Goal: Share content: Share content

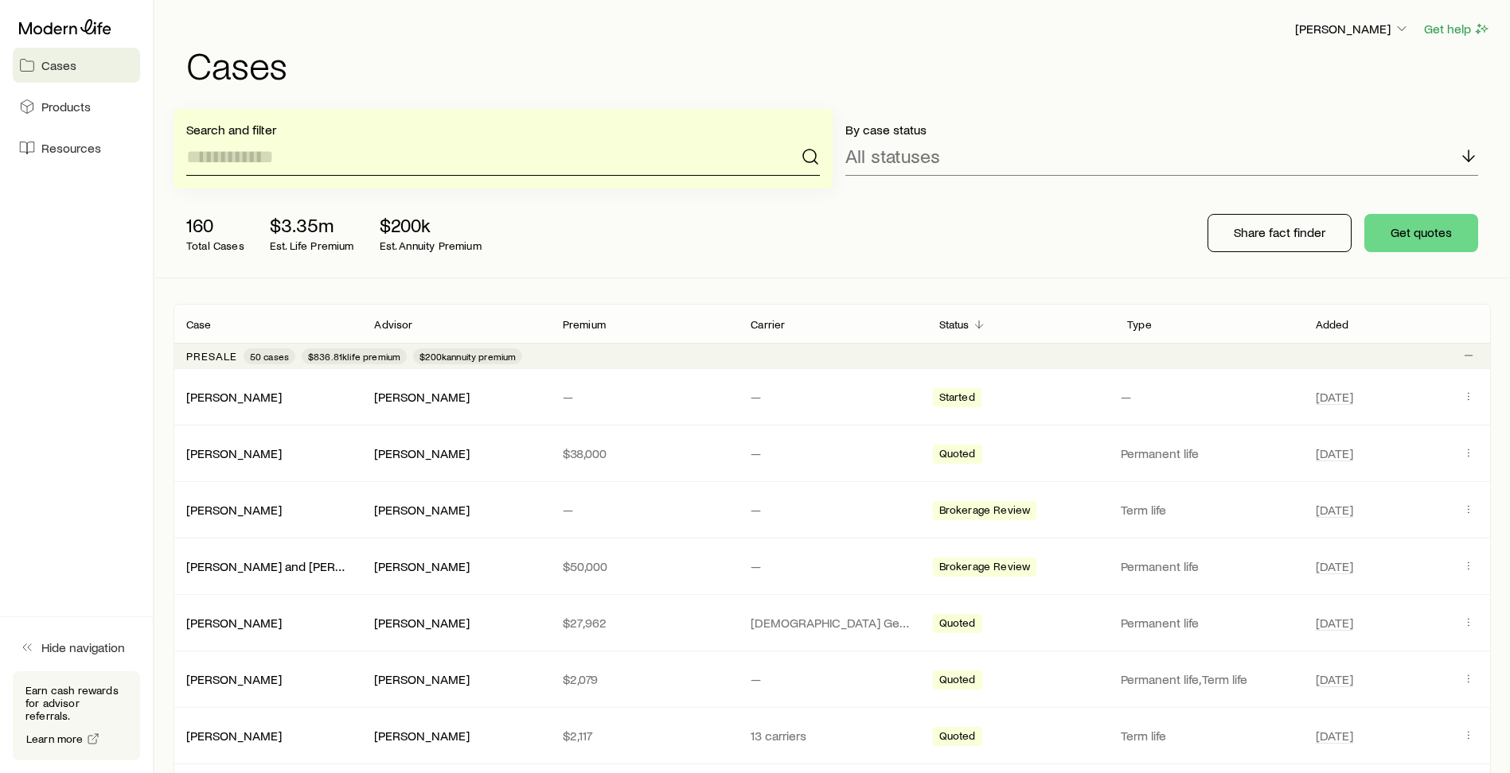
click at [287, 170] on input at bounding box center [502, 157] width 633 height 38
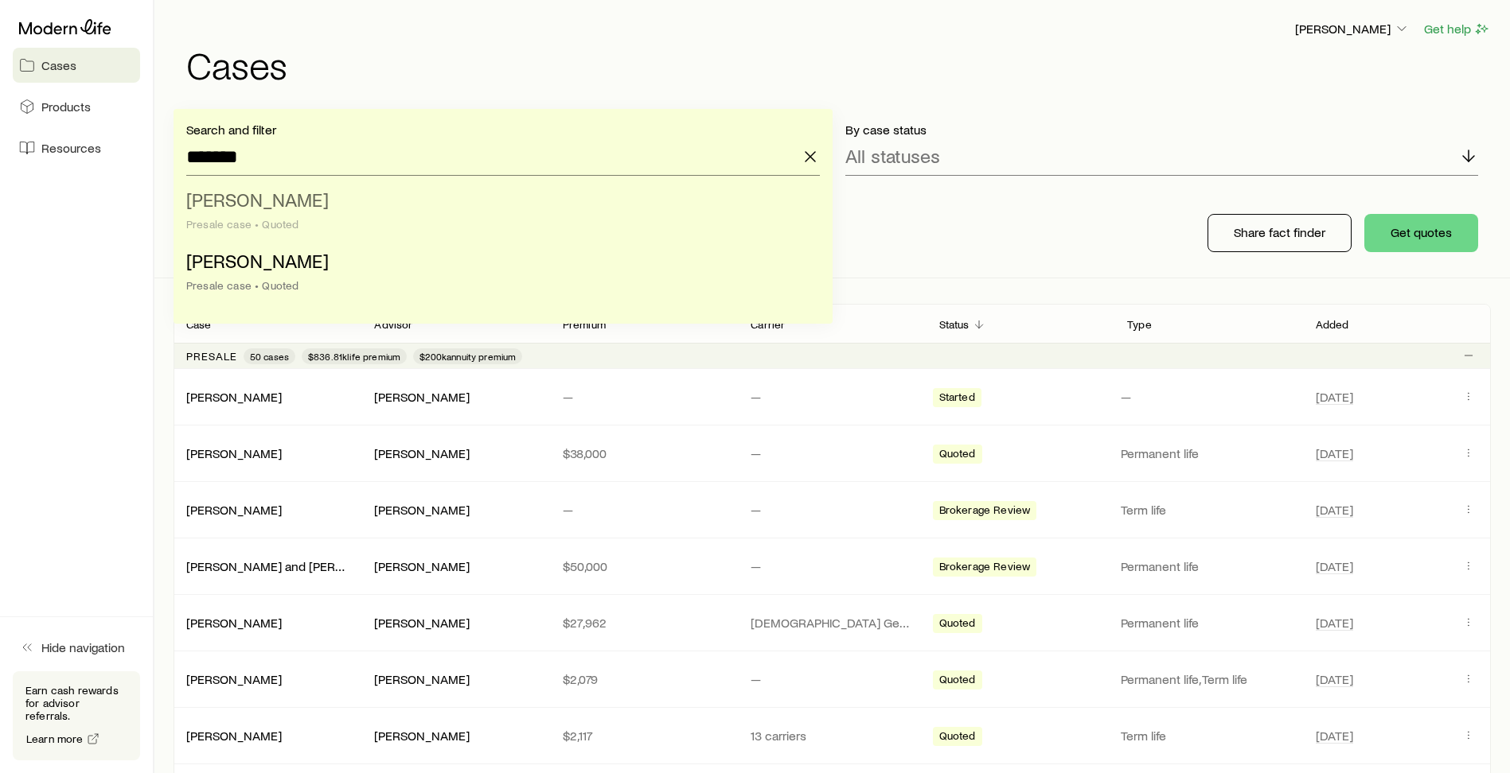
click at [243, 214] on li "[PERSON_NAME] case • Quoted" at bounding box center [498, 212] width 624 height 61
type input "**********"
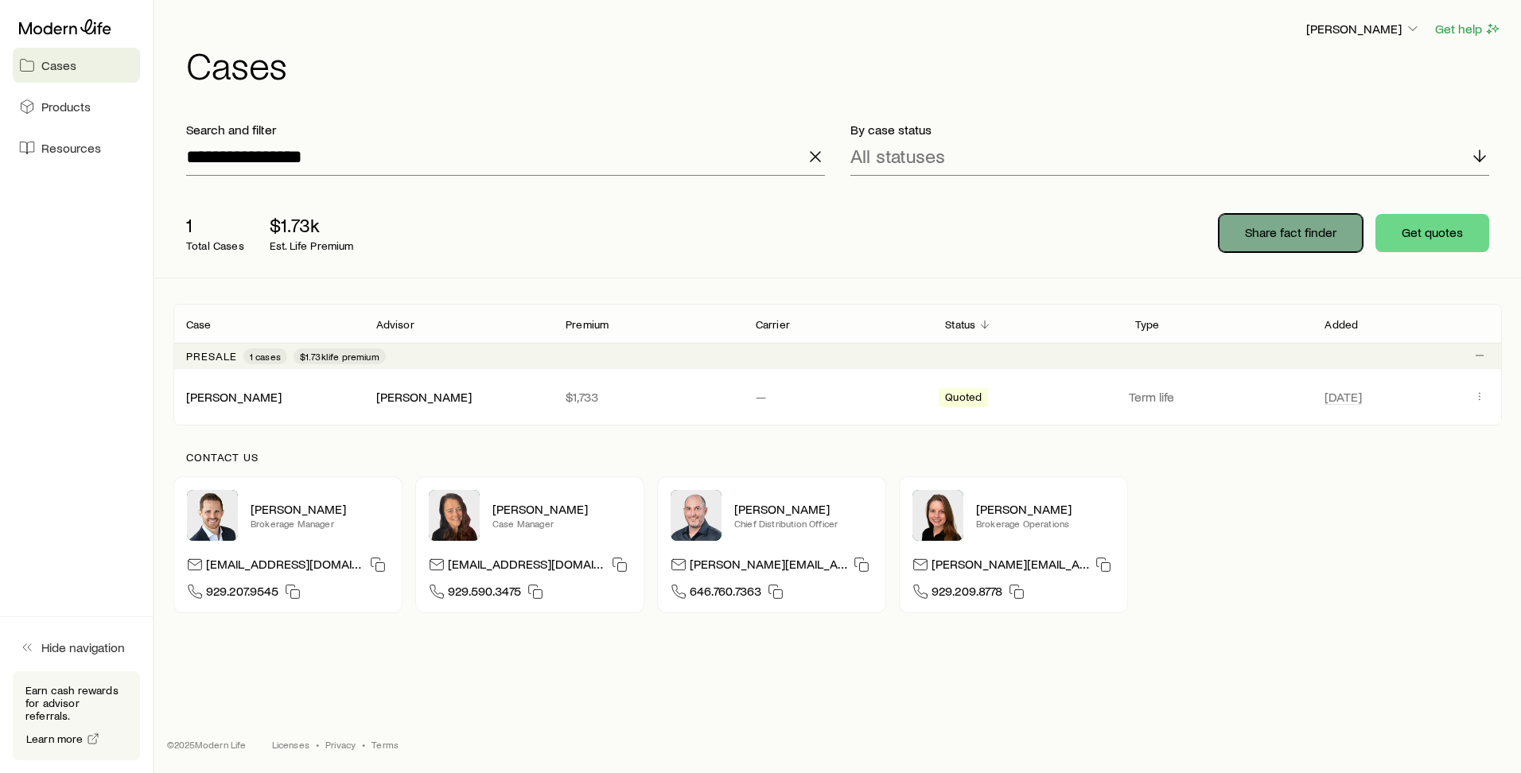
click at [1331, 235] on p "Share fact finder" at bounding box center [1291, 232] width 92 height 16
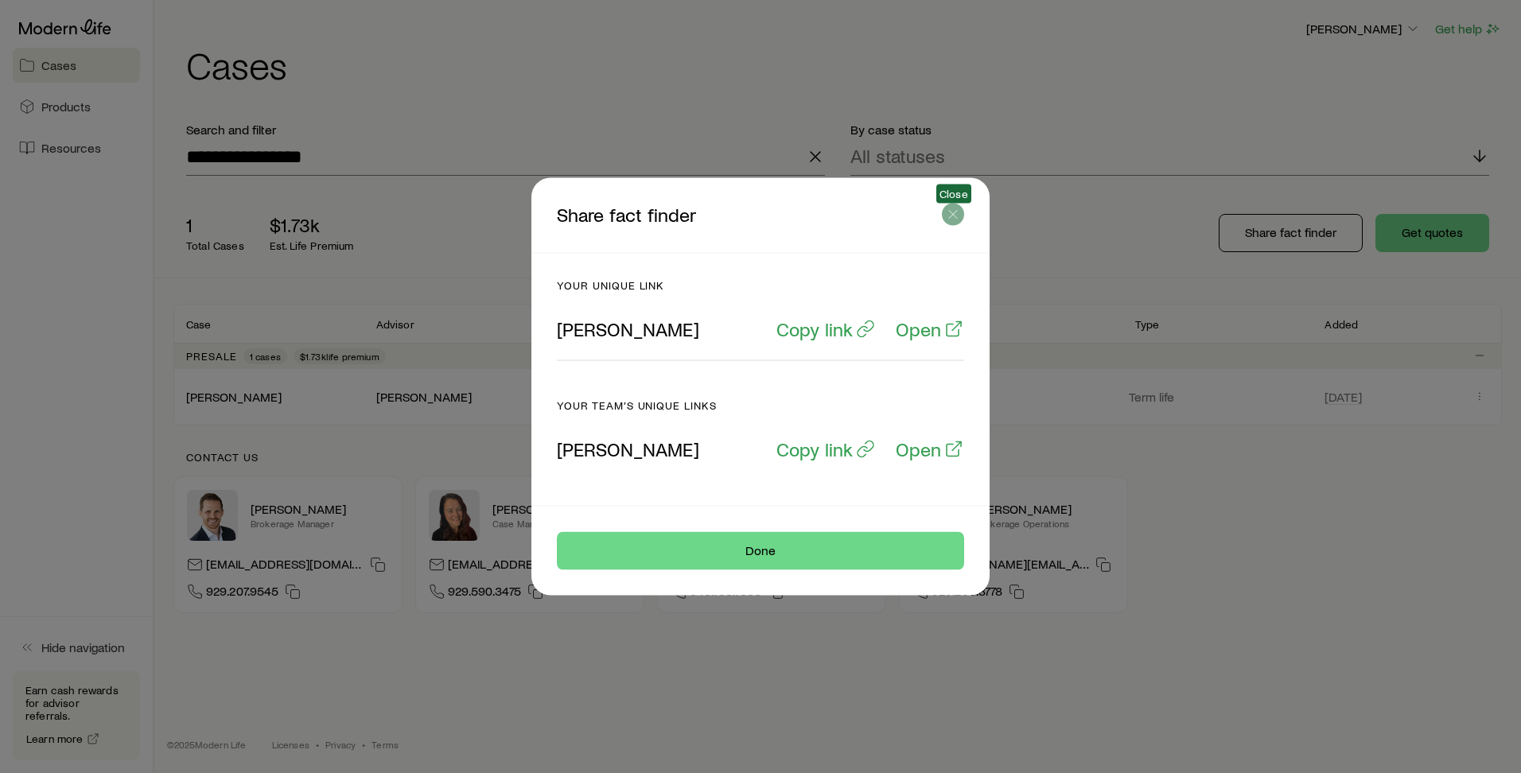
click at [954, 205] on button "button" at bounding box center [953, 215] width 22 height 22
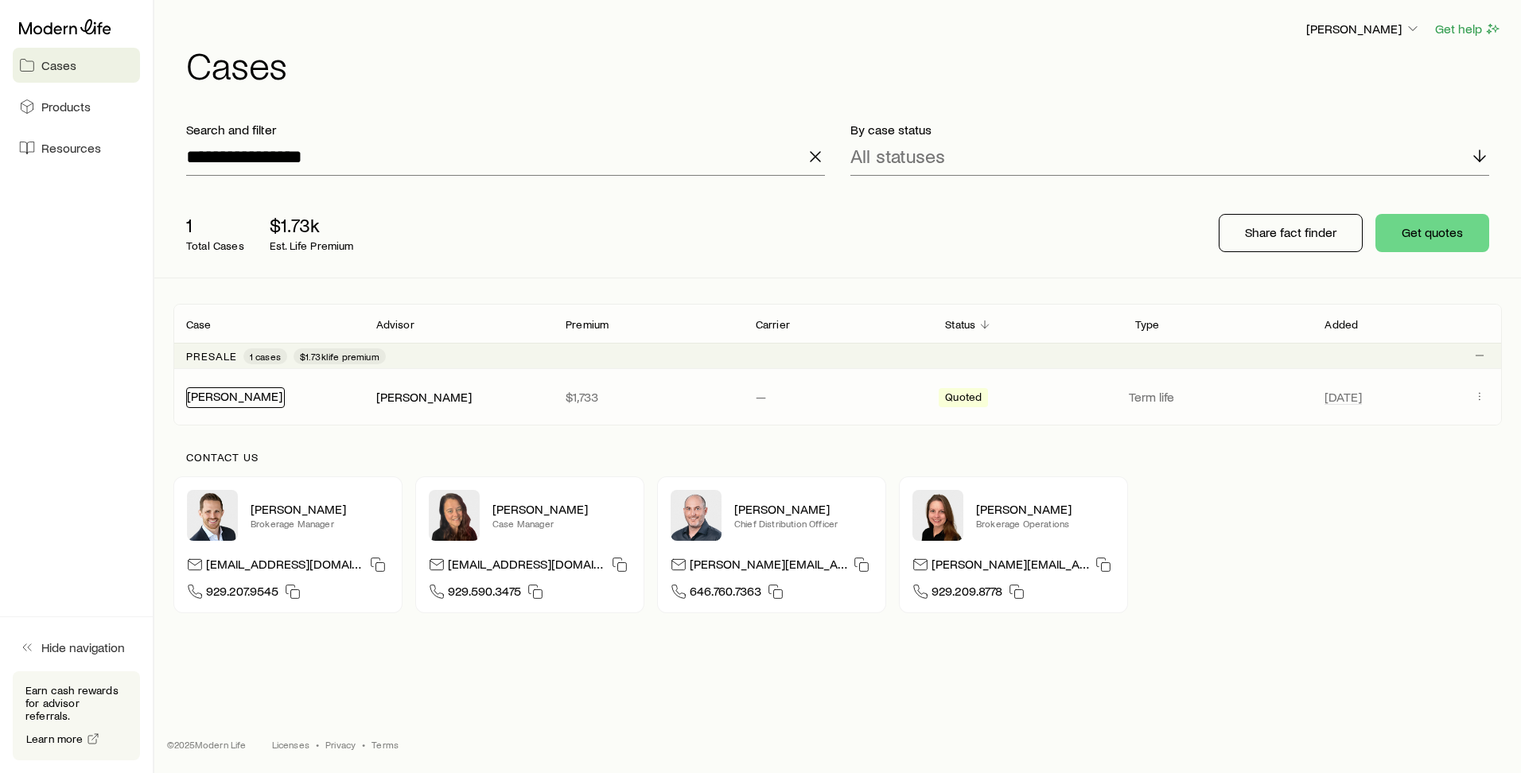
click at [259, 399] on link "[PERSON_NAME]" at bounding box center [234, 395] width 95 height 15
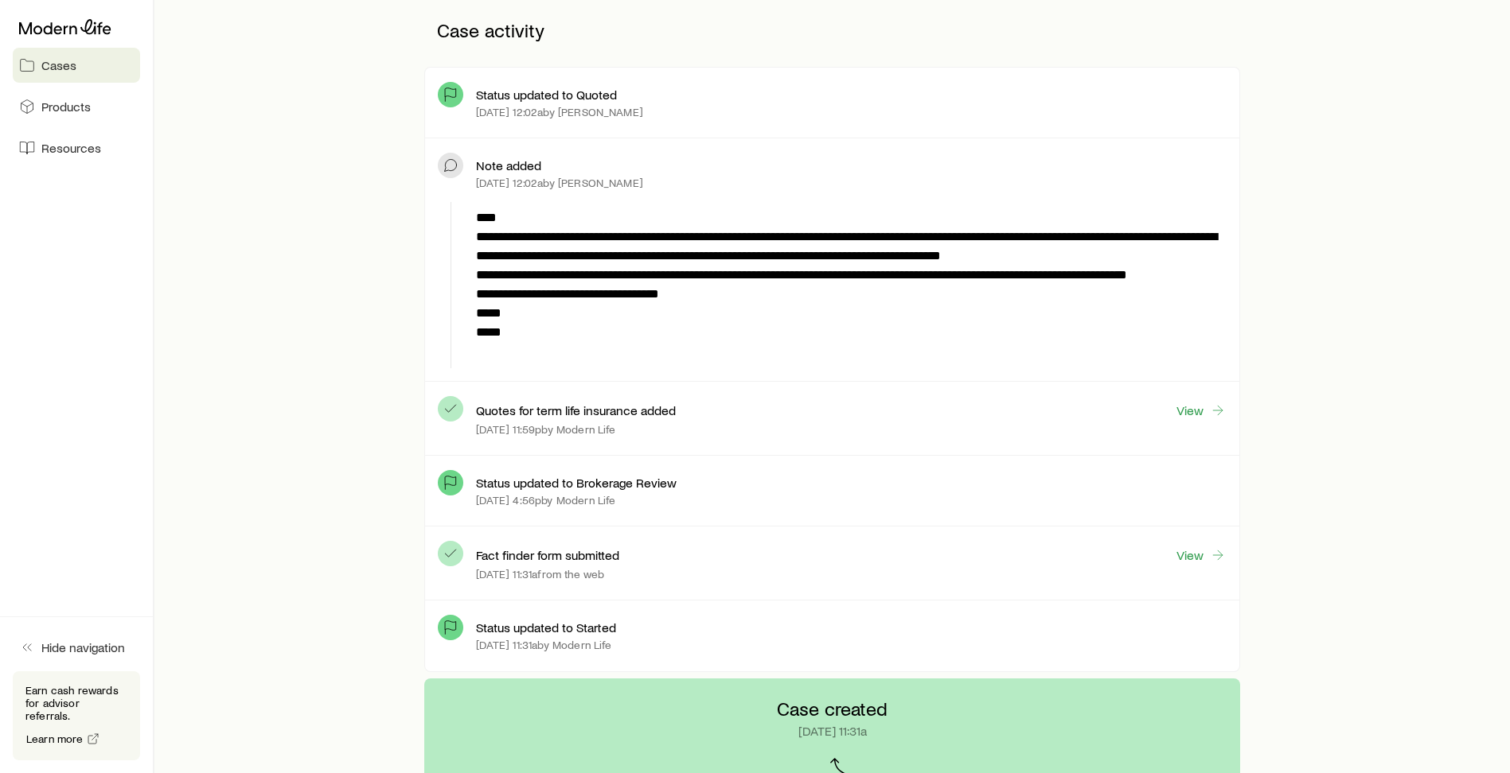
scroll to position [80, 0]
